Goal: Information Seeking & Learning: Learn about a topic

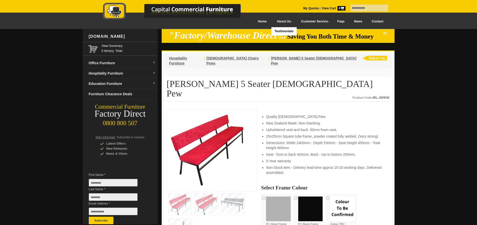
click at [276, 22] on link "About Us" at bounding box center [283, 21] width 24 height 11
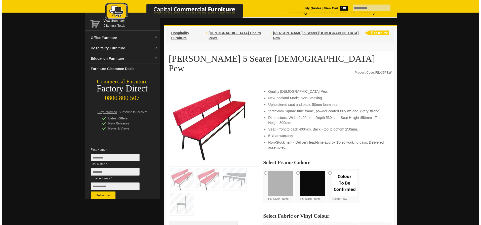
scroll to position [50, 0]
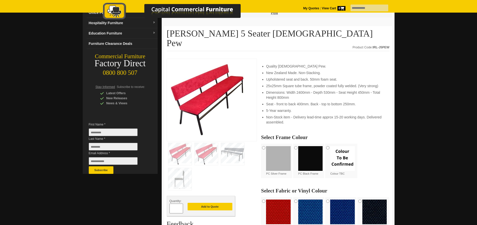
click at [179, 143] on img at bounding box center [179, 154] width 23 height 22
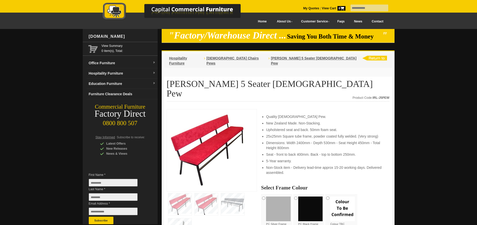
click at [229, 193] on img at bounding box center [232, 204] width 23 height 22
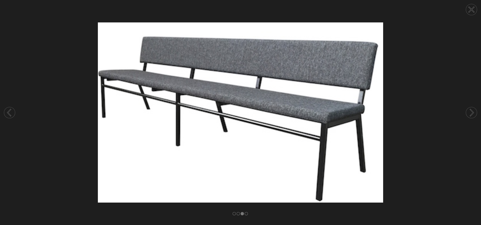
click at [467, 9] on circle at bounding box center [471, 9] width 11 height 11
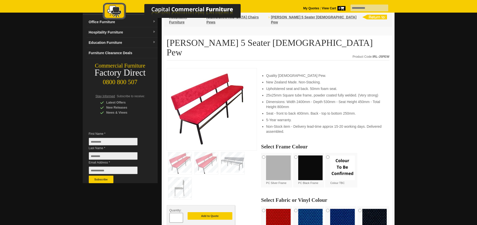
scroll to position [50, 0]
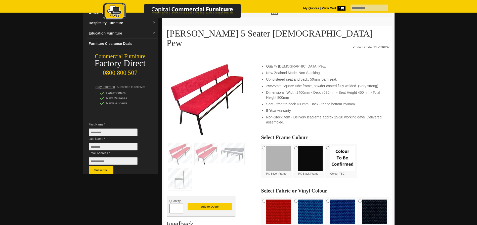
click at [182, 168] on img at bounding box center [179, 179] width 23 height 22
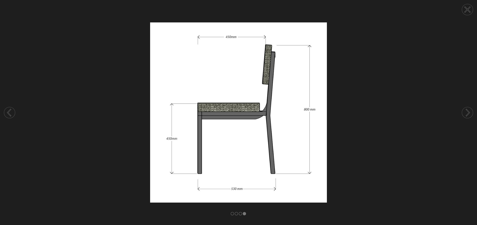
click at [469, 10] on icon at bounding box center [467, 9] width 5 height 5
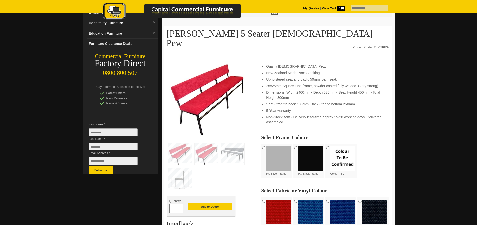
click at [203, 143] on img at bounding box center [206, 154] width 23 height 22
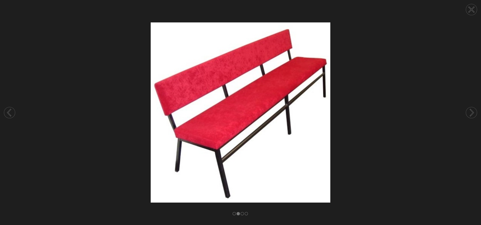
click at [470, 8] on circle at bounding box center [471, 9] width 11 height 11
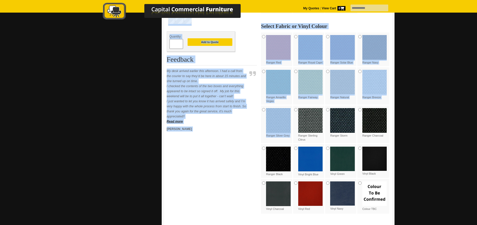
scroll to position [226, 0]
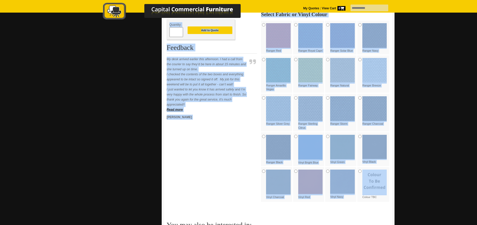
drag, startPoint x: 167, startPoint y: 27, endPoint x: 378, endPoint y: 172, distance: 256.3
click at [378, 172] on div "**********" at bounding box center [278, 109] width 228 height 519
copy div "James 5 Seater Church Pew Product Code: IRL-J5PEW Quantity: Add to Quote Feedba…"
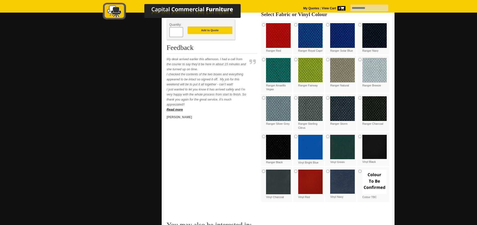
click at [357, 204] on div "**********" at bounding box center [278, 109] width 228 height 519
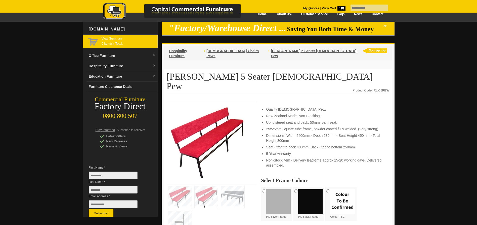
scroll to position [0, 0]
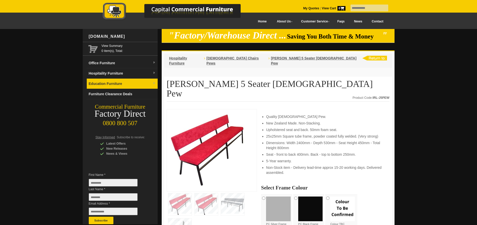
click at [101, 84] on link "Education Furniture" at bounding box center [122, 83] width 71 height 10
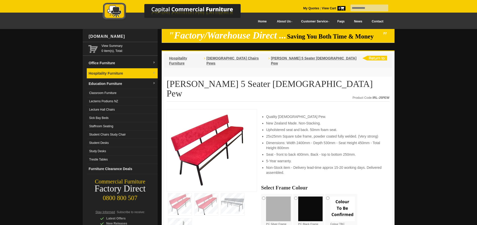
click at [96, 76] on link "Hospitality Furniture" at bounding box center [122, 73] width 71 height 10
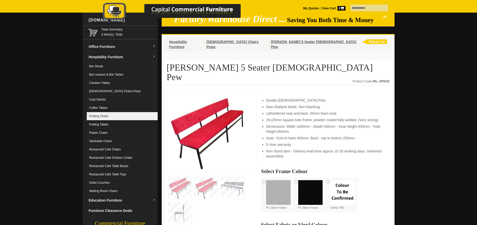
scroll to position [25, 0]
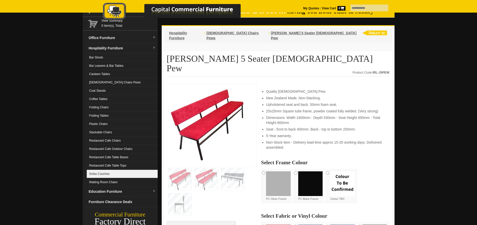
click at [110, 170] on link "Sofas Couches" at bounding box center [122, 173] width 71 height 8
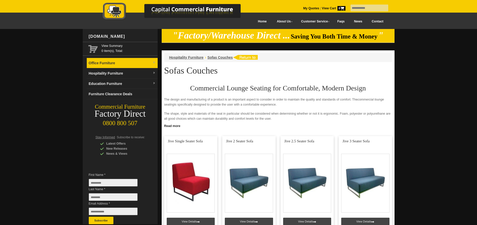
click at [104, 64] on link "Office Furniture" at bounding box center [122, 63] width 71 height 10
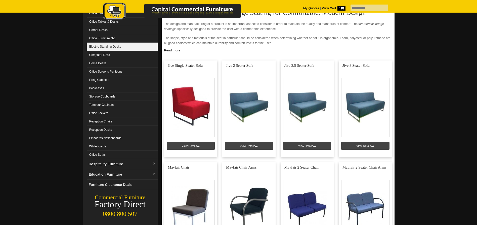
scroll to position [101, 0]
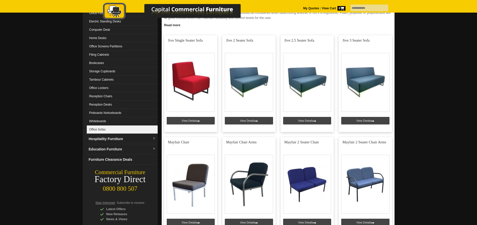
click at [120, 130] on link "Office Sofas" at bounding box center [122, 129] width 71 height 8
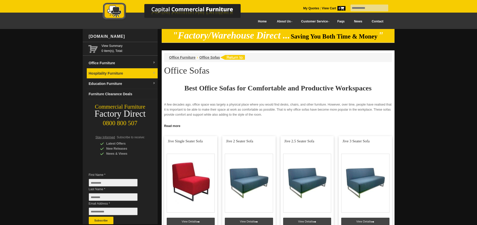
click at [109, 71] on link "Hospitality Furniture" at bounding box center [122, 73] width 71 height 10
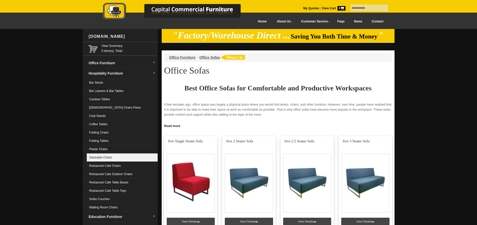
click at [103, 155] on link "Stackable Chairs" at bounding box center [122, 157] width 71 height 8
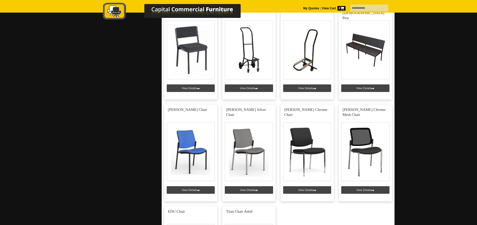
scroll to position [1634, 0]
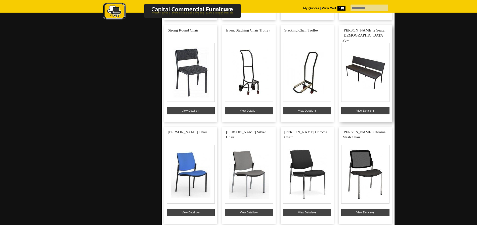
click at [372, 110] on link at bounding box center [365, 73] width 53 height 97
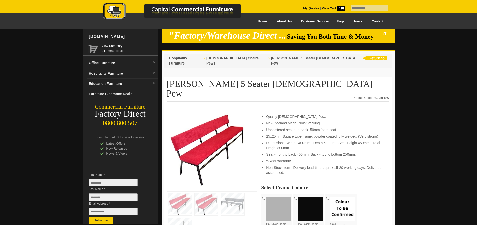
scroll to position [25, 0]
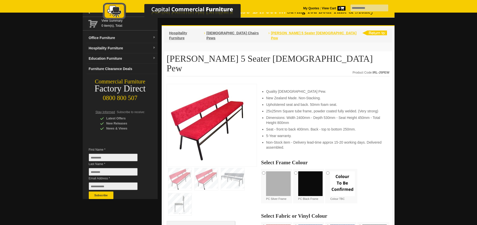
click at [271, 34] on span "[PERSON_NAME] 5 Seater [DEMOGRAPHIC_DATA] Pew" at bounding box center [313, 35] width 85 height 9
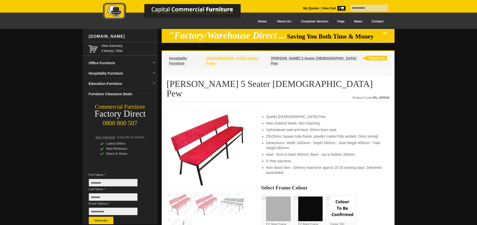
click at [220, 59] on span "[DEMOGRAPHIC_DATA] Chairs Pews" at bounding box center [232, 60] width 52 height 9
